Goal: Find specific page/section: Find specific page/section

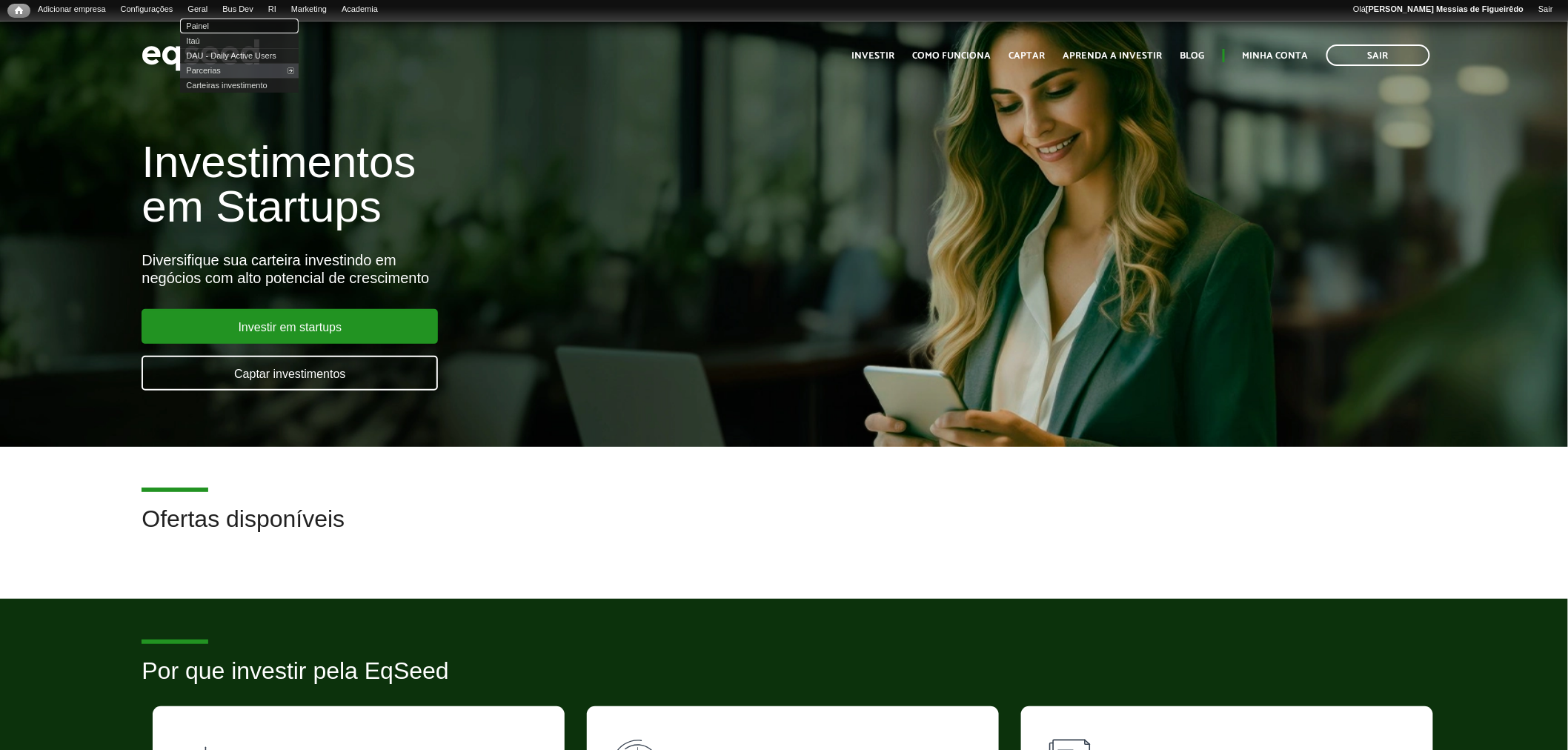
click at [213, 26] on link "Painel" at bounding box center [239, 26] width 118 height 15
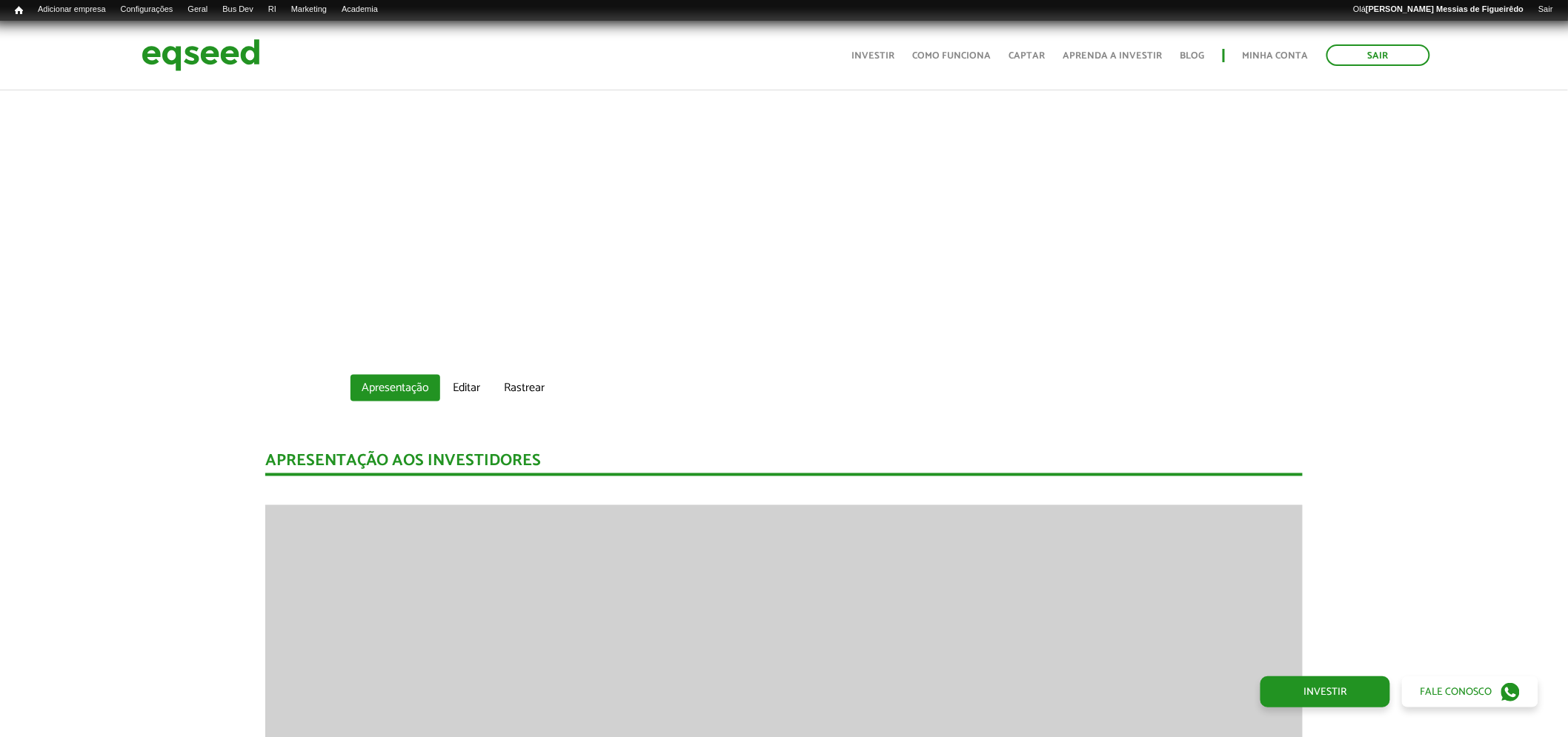
scroll to position [741, 0]
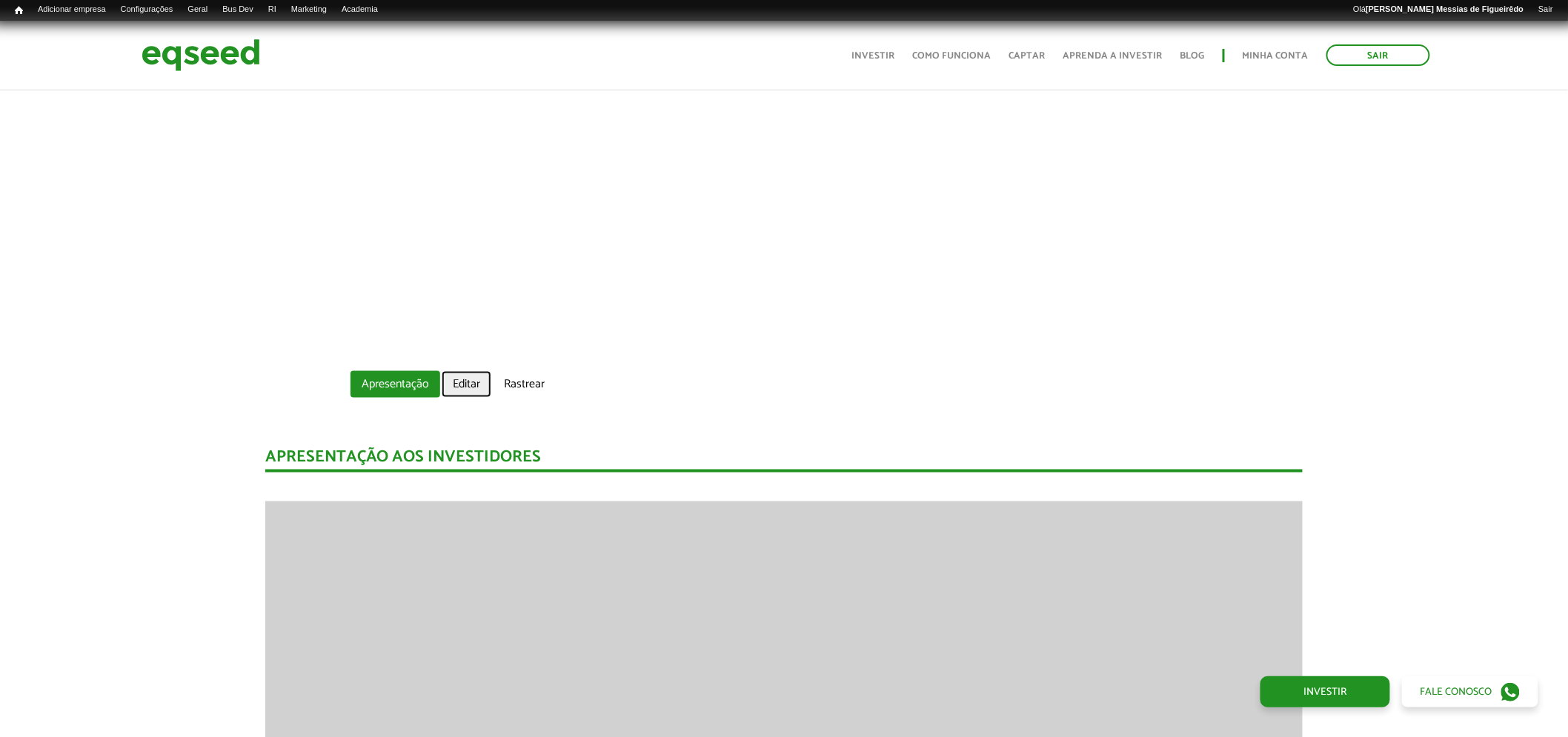
click at [470, 391] on link "Editar" at bounding box center [466, 384] width 50 height 26
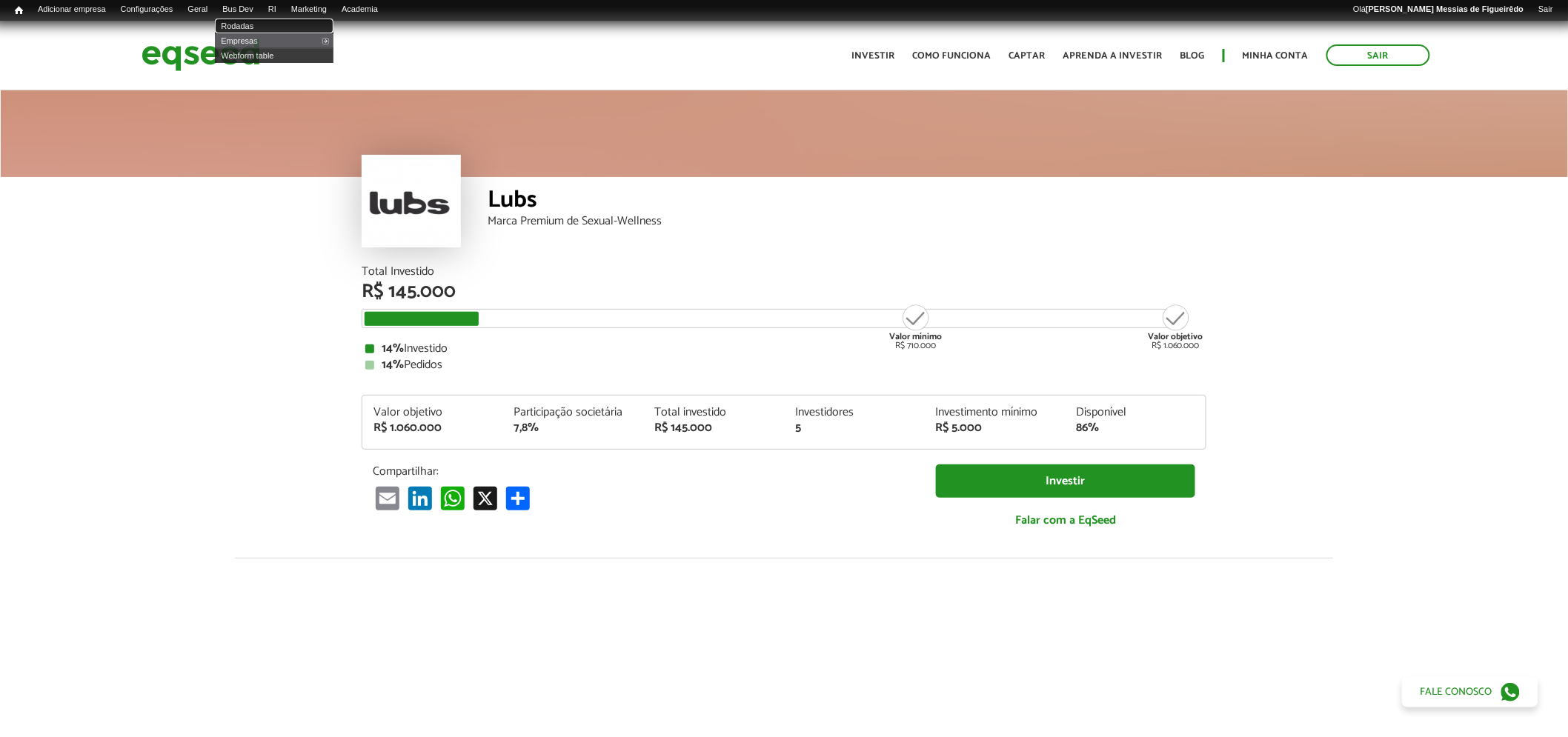
click at [253, 23] on link "Rodadas" at bounding box center [274, 26] width 118 height 15
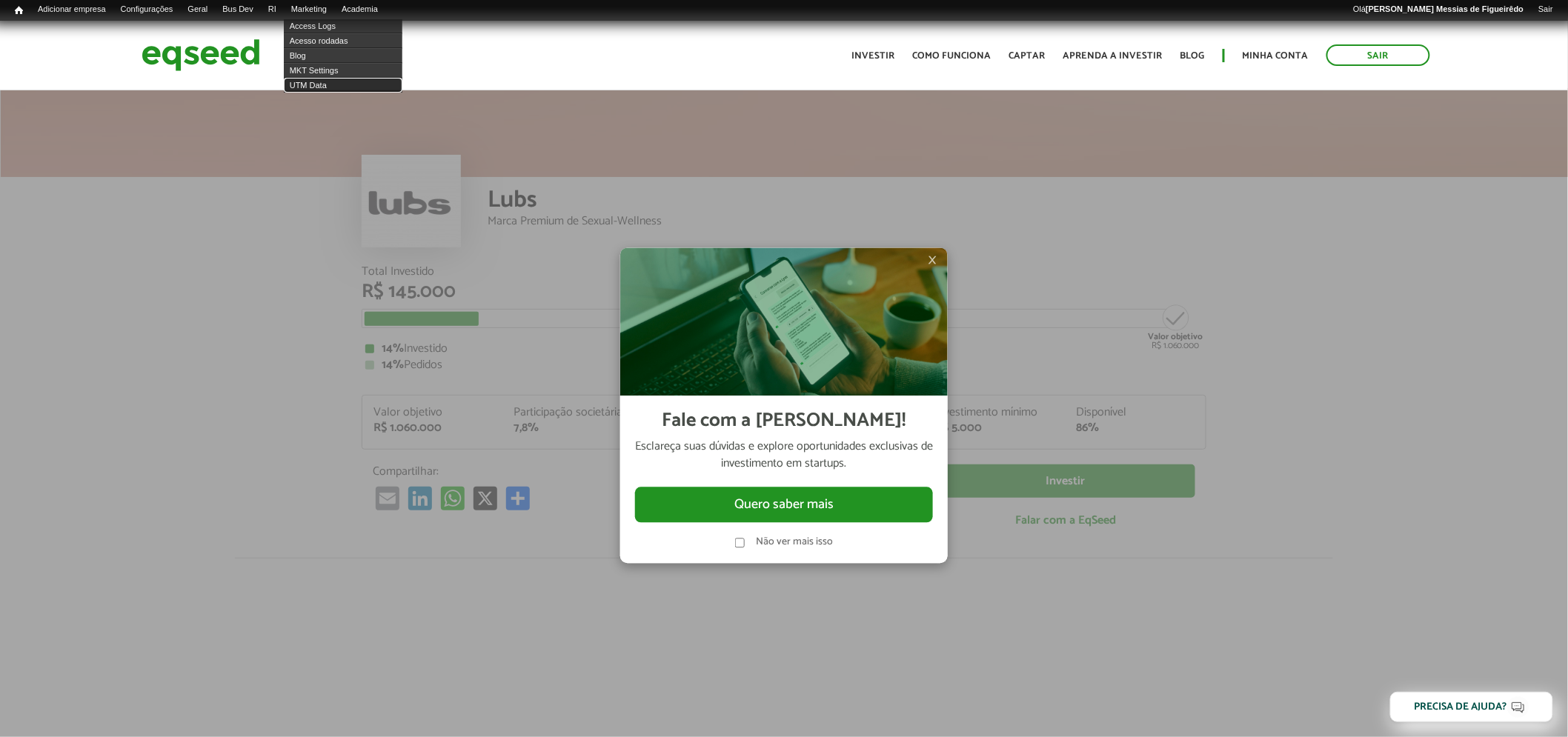
click at [324, 84] on link "UTM Data" at bounding box center [343, 85] width 118 height 15
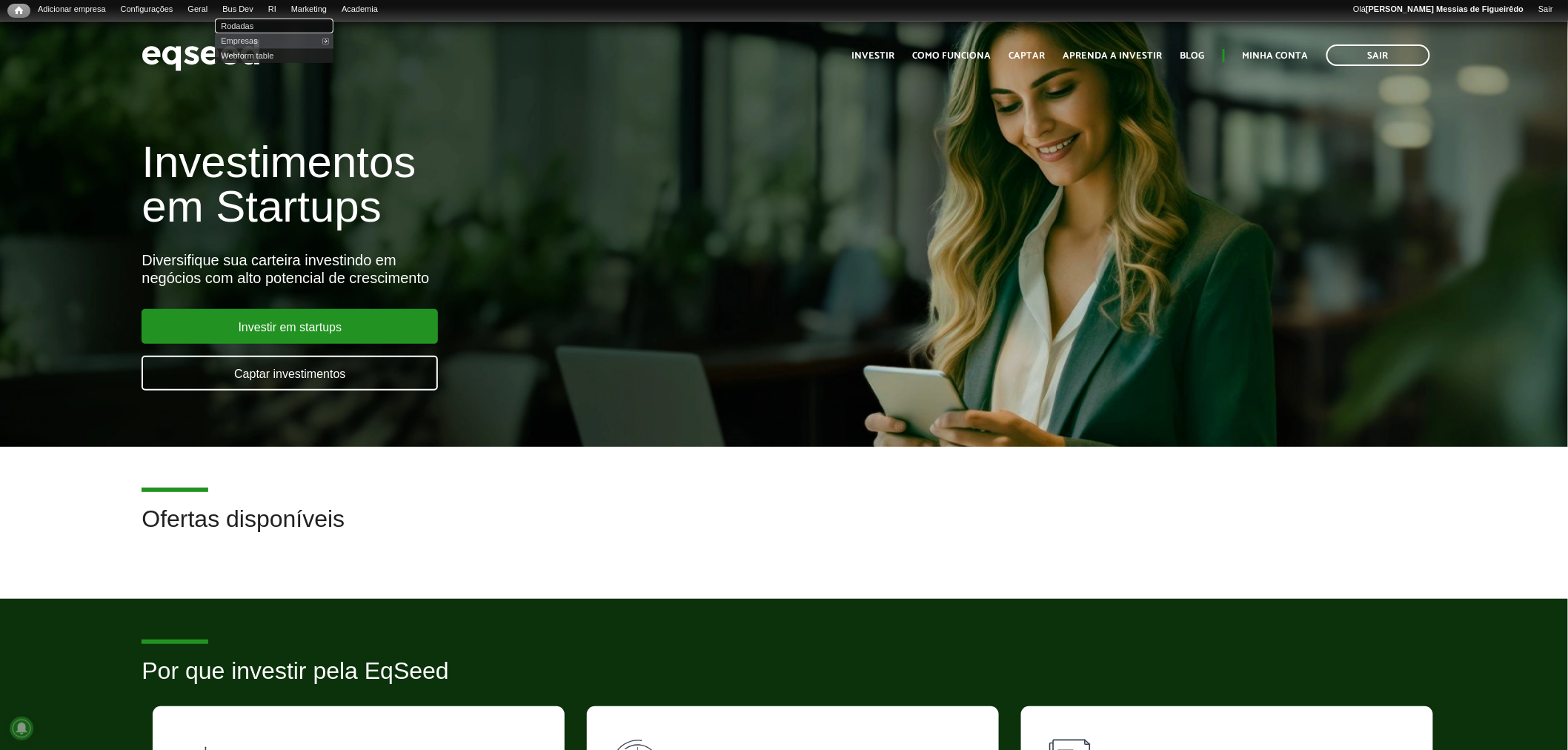
click at [249, 25] on link "Rodadas" at bounding box center [274, 26] width 118 height 15
